Goal: Information Seeking & Learning: Learn about a topic

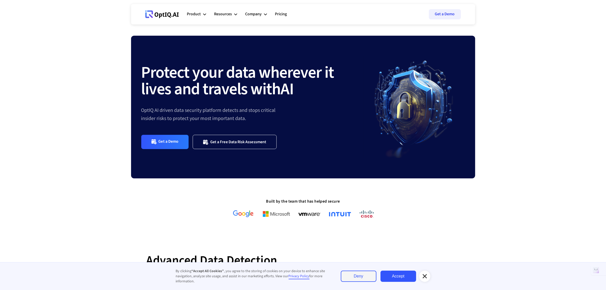
click at [429, 279] on div at bounding box center [425, 276] width 11 height 11
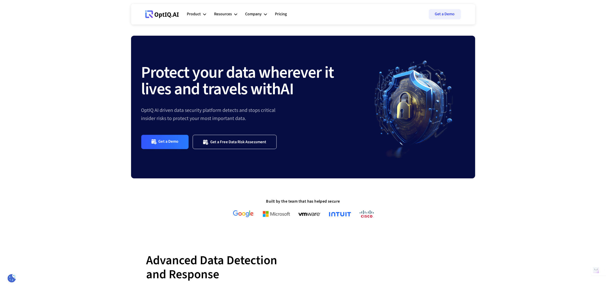
click at [255, 15] on ul "Product AI infrastucture for data security Discovery & Classification AI Securi…" at bounding box center [241, 14] width 108 height 15
click at [264, 15] on icon at bounding box center [265, 14] width 3 height 3
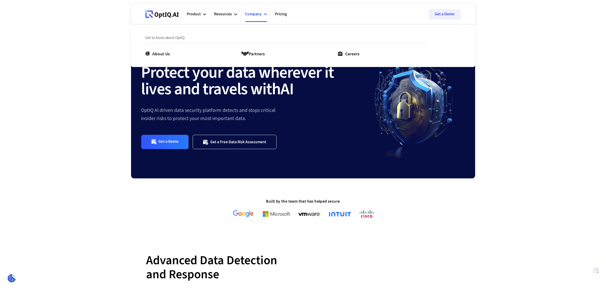
click at [343, 55] on div "Get to know about OptIQ About Us Partners Careers" at bounding box center [294, 46] width 298 height 42
click at [347, 53] on div "Careers" at bounding box center [352, 53] width 14 height 6
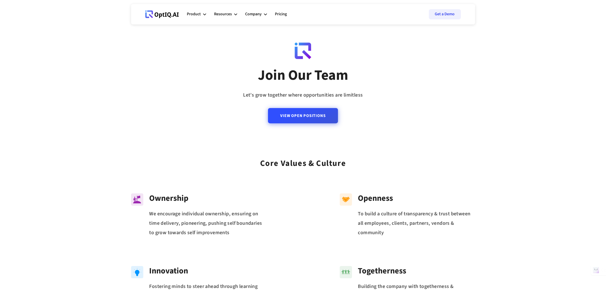
click at [320, 116] on link "View Open Positions" at bounding box center [303, 115] width 70 height 15
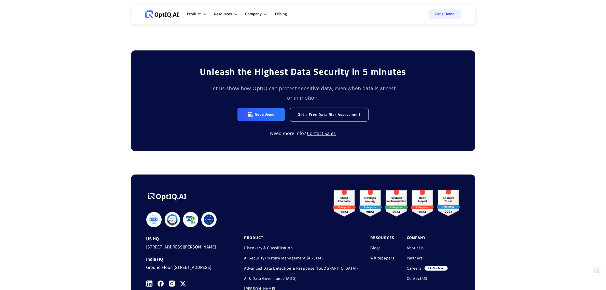
scroll to position [451, 0]
